Goal: Transaction & Acquisition: Purchase product/service

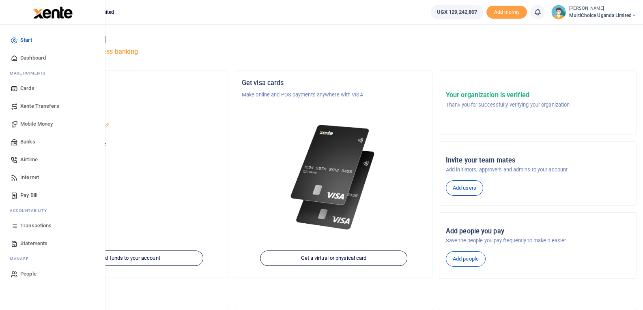
click at [37, 122] on span "Mobile Money" at bounding box center [36, 124] width 32 height 8
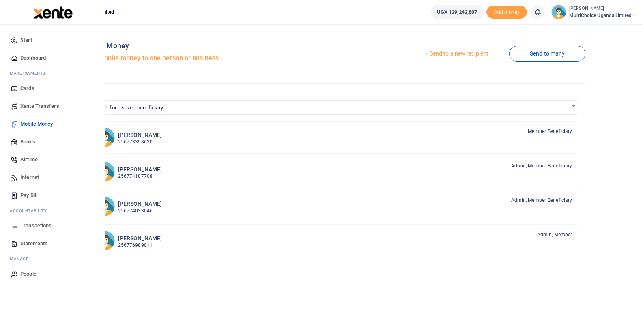
click at [31, 228] on span "Transactions" at bounding box center [35, 226] width 31 height 8
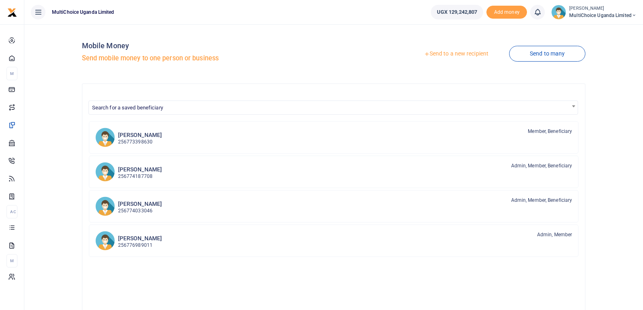
click at [468, 57] on link "Send to a new recipient" at bounding box center [456, 54] width 106 height 15
click at [467, 52] on link "Send to a new recipient" at bounding box center [456, 54] width 106 height 15
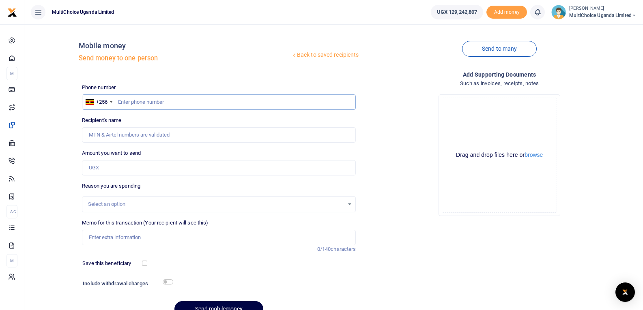
click at [164, 105] on input "text" at bounding box center [219, 102] width 274 height 15
type input "784458760"
type input "Ismail Muweesi"
drag, startPoint x: 160, startPoint y: 104, endPoint x: 118, endPoint y: 103, distance: 42.6
click at [118, 103] on input "784458760" at bounding box center [219, 102] width 274 height 15
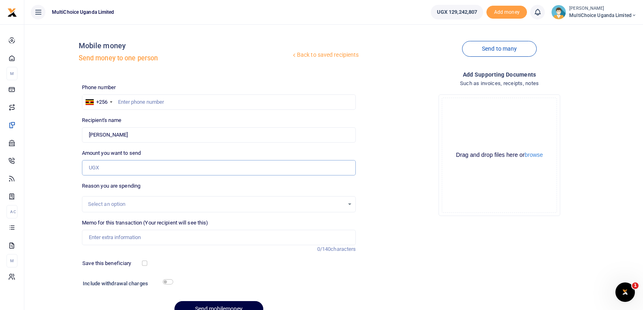
click at [133, 165] on input "Amount you want to send" at bounding box center [219, 167] width 274 height 15
click at [174, 100] on input "text" at bounding box center [219, 102] width 274 height 15
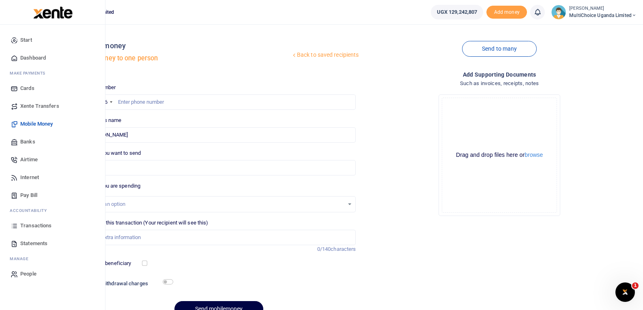
click at [31, 225] on span "Transactions" at bounding box center [35, 226] width 31 height 8
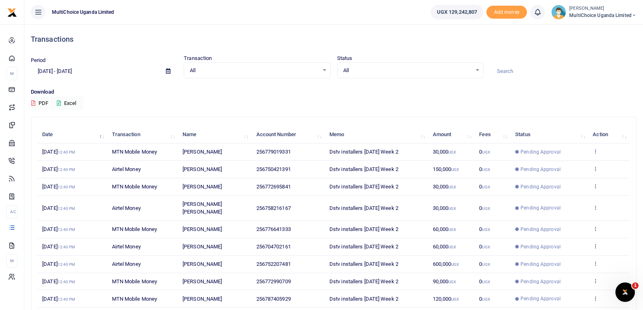
click at [595, 154] on icon at bounding box center [595, 151] width 5 height 6
click at [576, 169] on link "View details" at bounding box center [566, 164] width 64 height 11
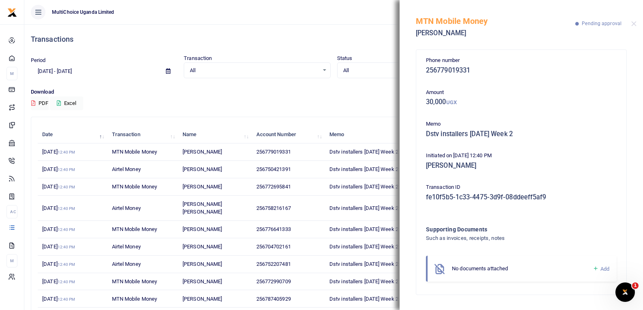
click at [595, 269] on icon at bounding box center [596, 268] width 6 height 7
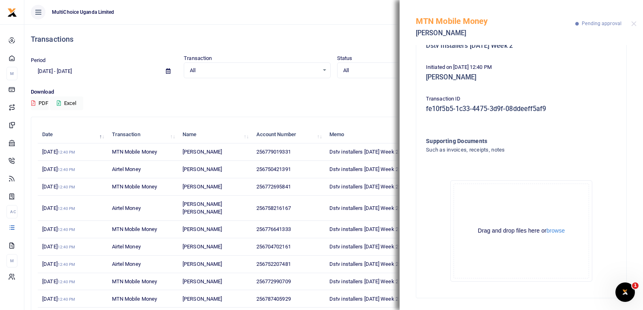
scroll to position [90, 0]
click at [551, 230] on button "browse" at bounding box center [555, 230] width 18 height 6
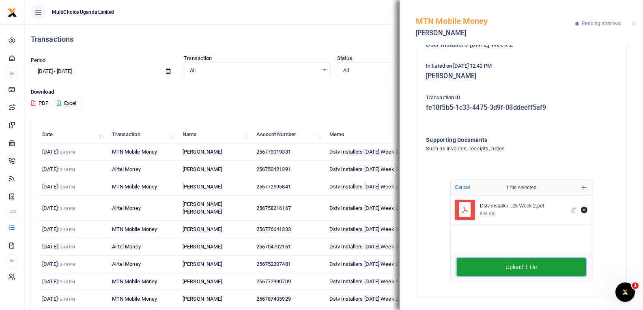
click at [530, 263] on button "Upload 1 file" at bounding box center [521, 267] width 129 height 18
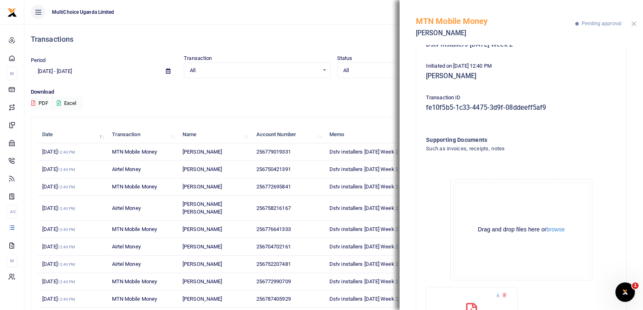
click at [636, 24] on button "Close" at bounding box center [633, 23] width 5 height 5
